Goal: Task Accomplishment & Management: Manage account settings

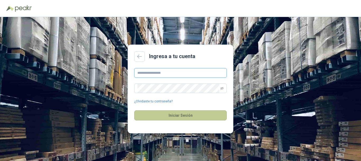
type input "**********"
click at [191, 113] on button "Iniciar Sesión" at bounding box center [180, 115] width 93 height 10
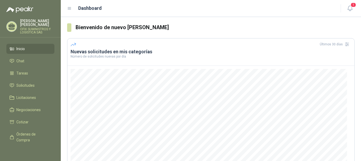
click at [34, 45] on link "Inicio" at bounding box center [30, 49] width 48 height 10
click at [70, 8] on icon at bounding box center [69, 8] width 5 height 5
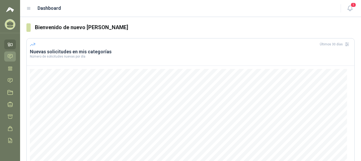
click at [10, 59] on icon at bounding box center [10, 56] width 6 height 6
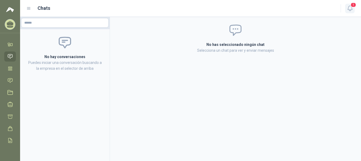
click at [350, 12] on button "1" at bounding box center [351, 9] width 10 height 10
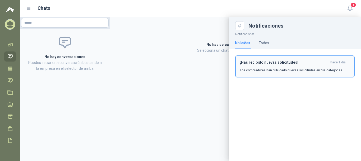
click at [289, 63] on h3 "¡Has recibido nuevas solicitudes!" at bounding box center [284, 62] width 88 height 4
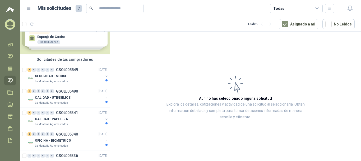
scroll to position [32, 0]
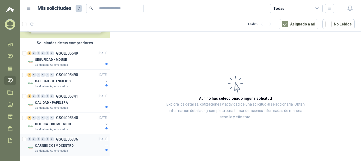
click at [66, 147] on p "CARNES COSMOCENTRO" at bounding box center [54, 145] width 39 height 5
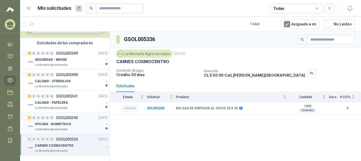
click at [73, 125] on div "OFICINA - BIOMETRICO" at bounding box center [69, 124] width 69 height 6
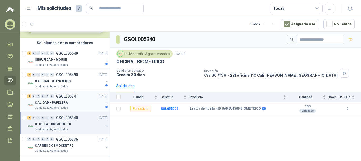
click at [60, 101] on p "CALIDAD - PAPELERA" at bounding box center [51, 102] width 33 height 5
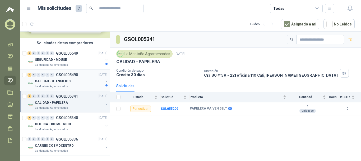
click at [69, 80] on div "CALIDAD - UTENSILIOS" at bounding box center [69, 81] width 69 height 6
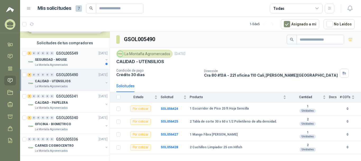
click at [54, 61] on p "SEGURIDAD - MOUSE" at bounding box center [51, 59] width 32 height 5
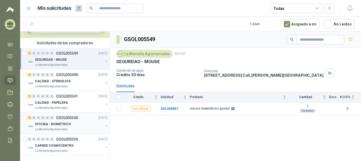
click at [53, 130] on p "La Montaña Agromercados" at bounding box center [51, 129] width 33 height 4
